Goal: Consume media (video, audio)

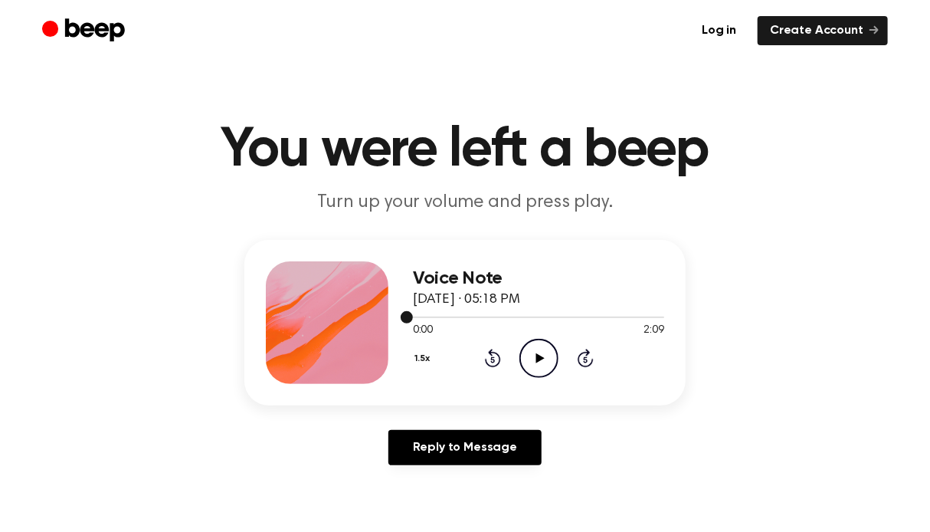
click at [600, 316] on div at bounding box center [538, 317] width 251 height 2
click at [609, 316] on div at bounding box center [538, 317] width 251 height 2
click at [613, 317] on div at bounding box center [538, 316] width 251 height 12
click at [539, 357] on icon at bounding box center [539, 358] width 8 height 10
click at [539, 357] on icon "Pause Audio" at bounding box center [538, 358] width 39 height 39
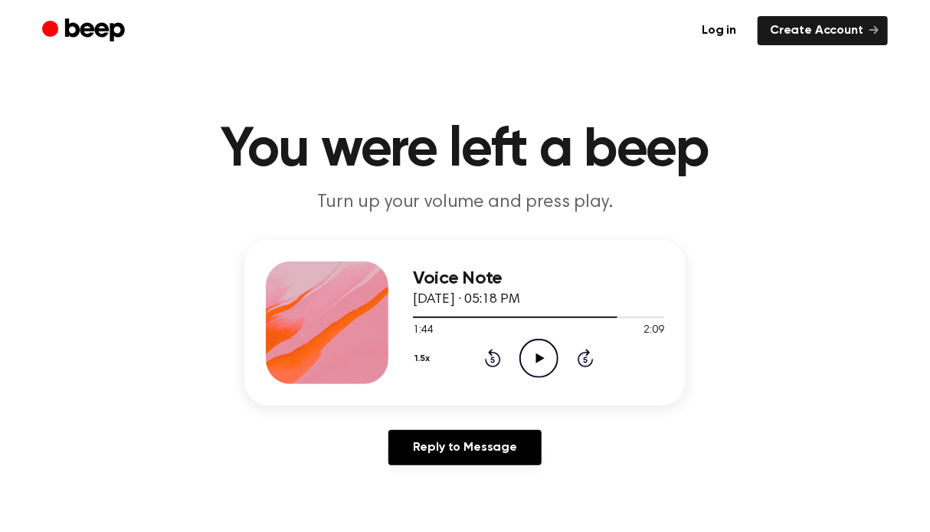
click at [538, 358] on icon at bounding box center [539, 358] width 8 height 10
click at [539, 355] on icon "Pause Audio" at bounding box center [538, 358] width 39 height 39
click at [539, 354] on icon "Play Audio" at bounding box center [538, 358] width 39 height 39
click at [604, 314] on div at bounding box center [538, 316] width 251 height 12
click at [540, 355] on icon at bounding box center [538, 358] width 7 height 10
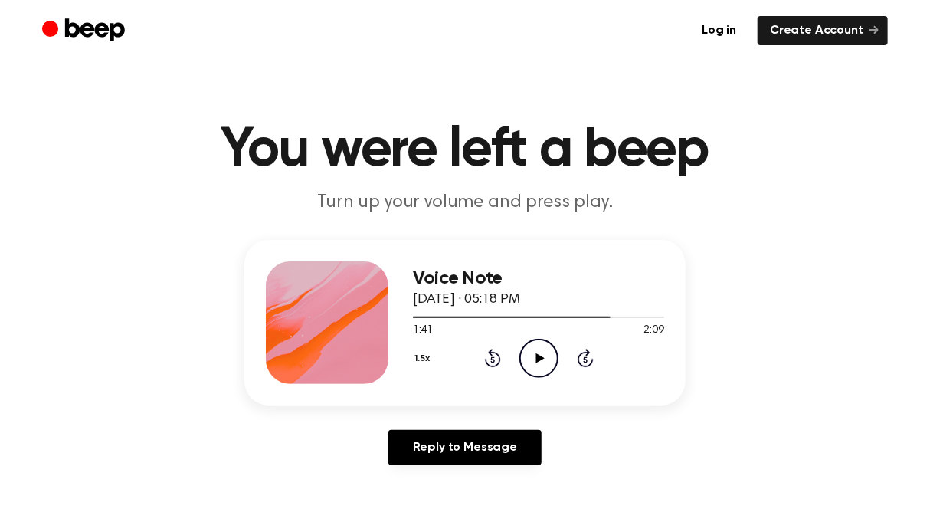
click at [542, 359] on icon "Play Audio" at bounding box center [538, 358] width 39 height 39
click at [595, 318] on div at bounding box center [538, 316] width 251 height 12
click at [538, 358] on icon "Pause Audio" at bounding box center [538, 358] width 39 height 39
